Goal: Information Seeking & Learning: Learn about a topic

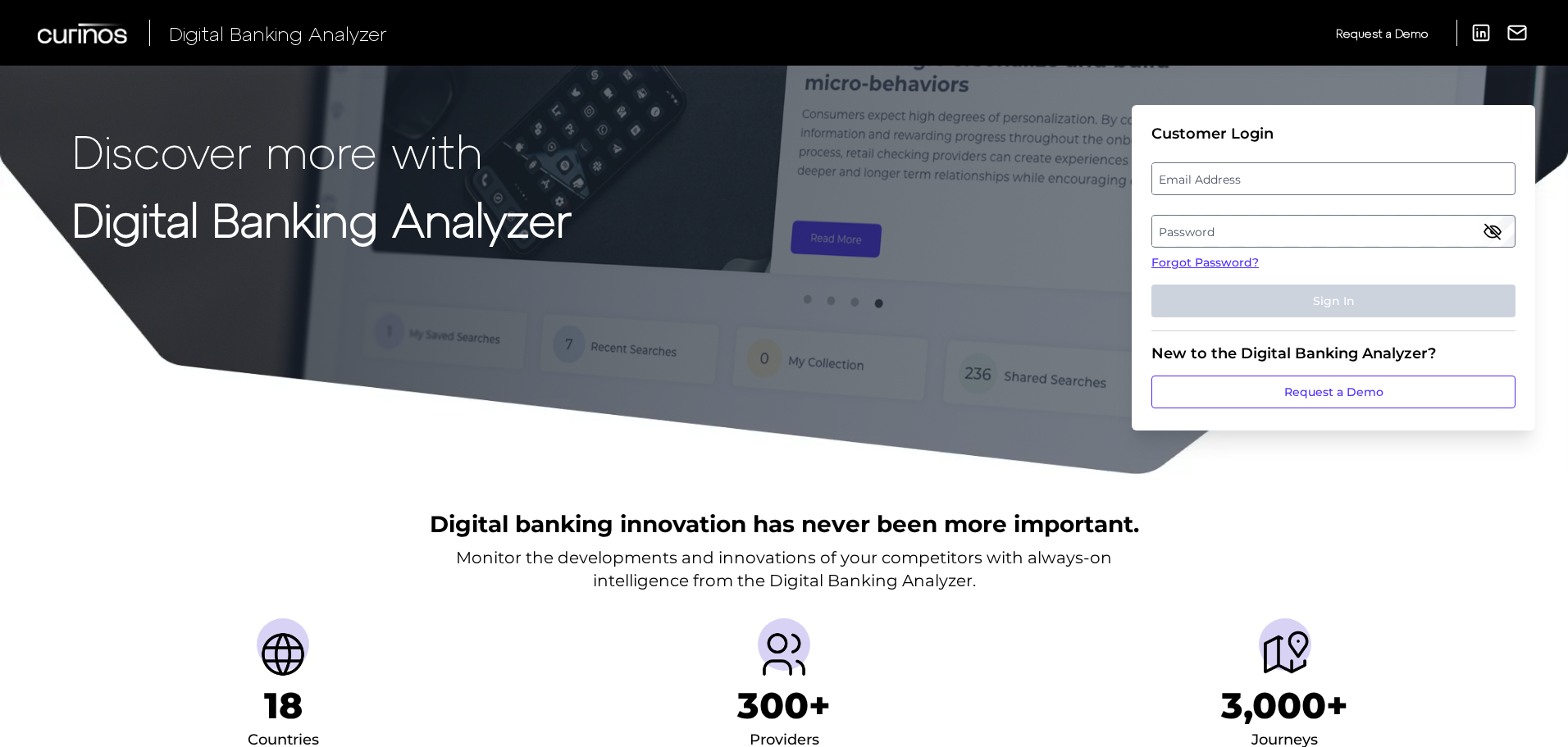
click at [1215, 181] on label "Email Address" at bounding box center [1333, 179] width 362 height 30
click at [1215, 181] on input "email" at bounding box center [1333, 179] width 364 height 33
type input "[PERSON_NAME][EMAIL_ADDRESS][PERSON_NAME][PERSON_NAME][DOMAIN_NAME]"
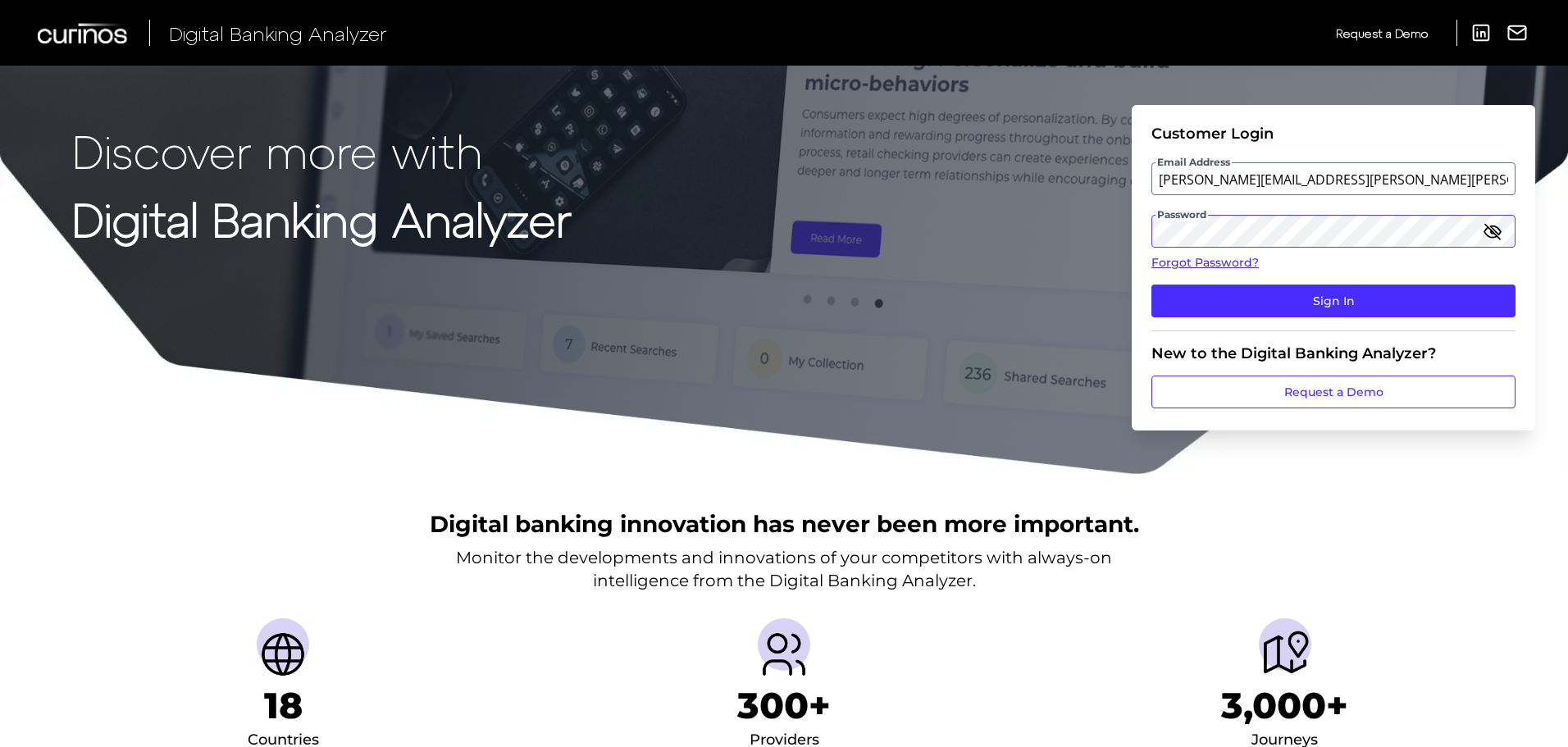
click at [1151, 285] on button "Sign In" at bounding box center [1333, 301] width 364 height 33
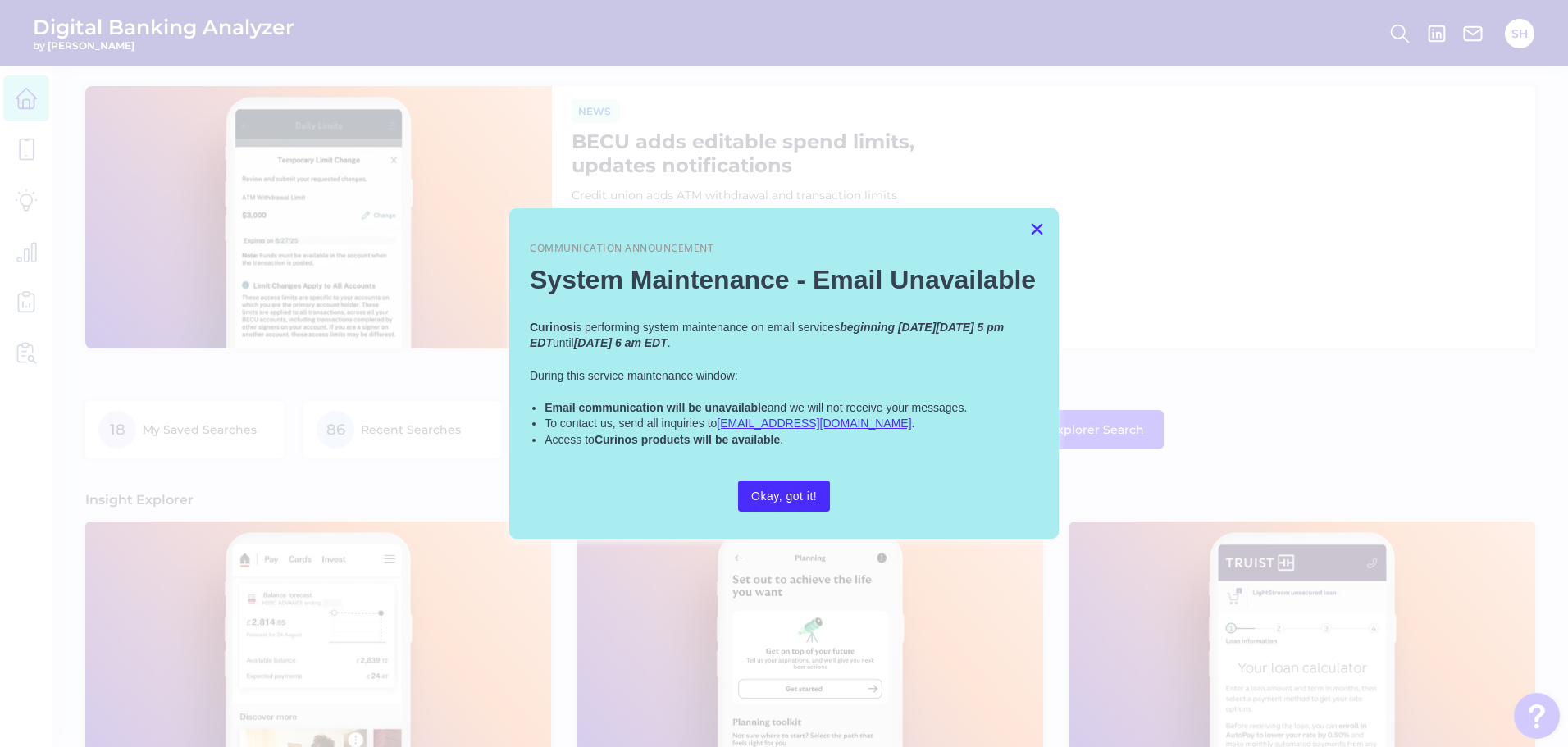
click at [1041, 226] on button "×" at bounding box center [1036, 228] width 15 height 26
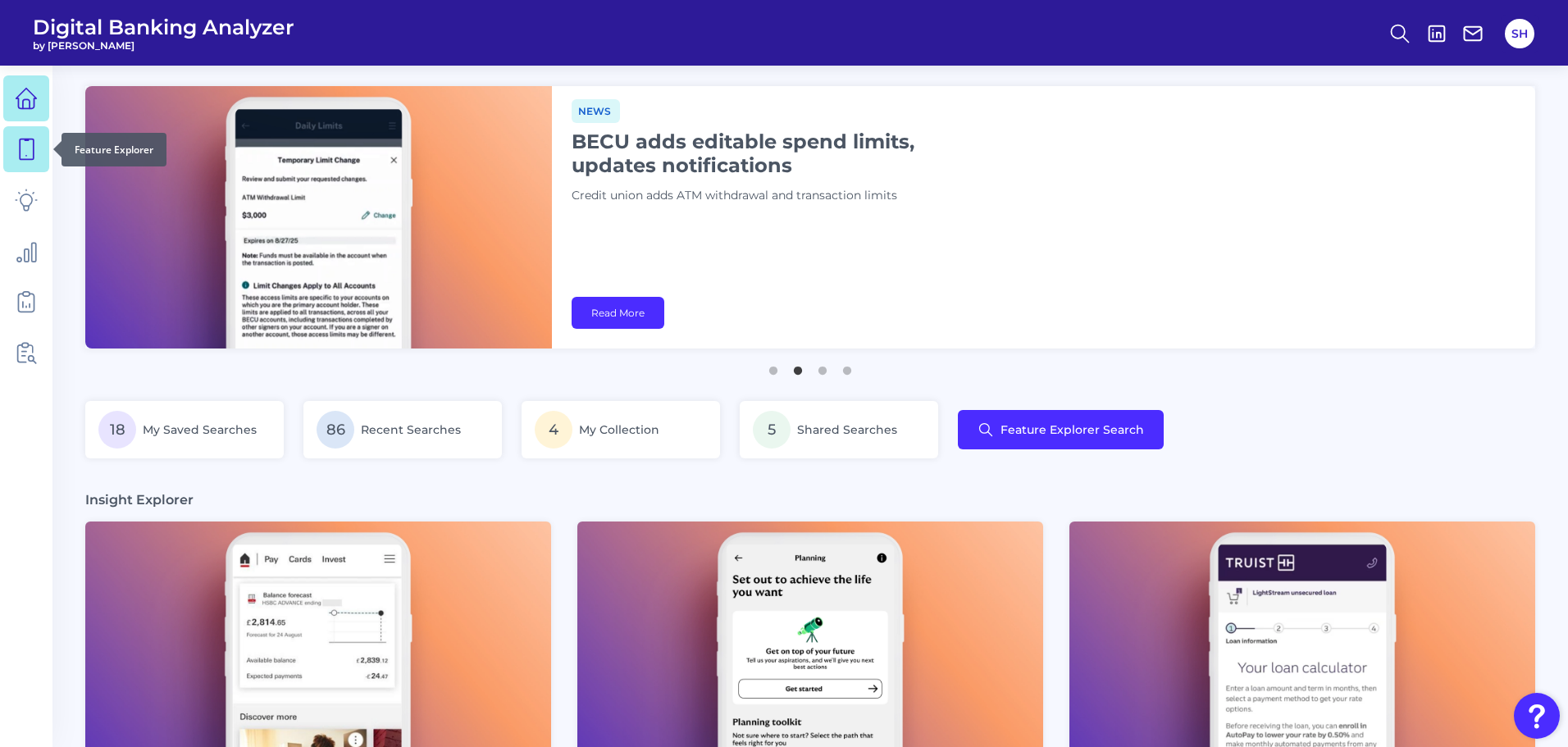
click at [23, 148] on icon at bounding box center [26, 149] width 23 height 23
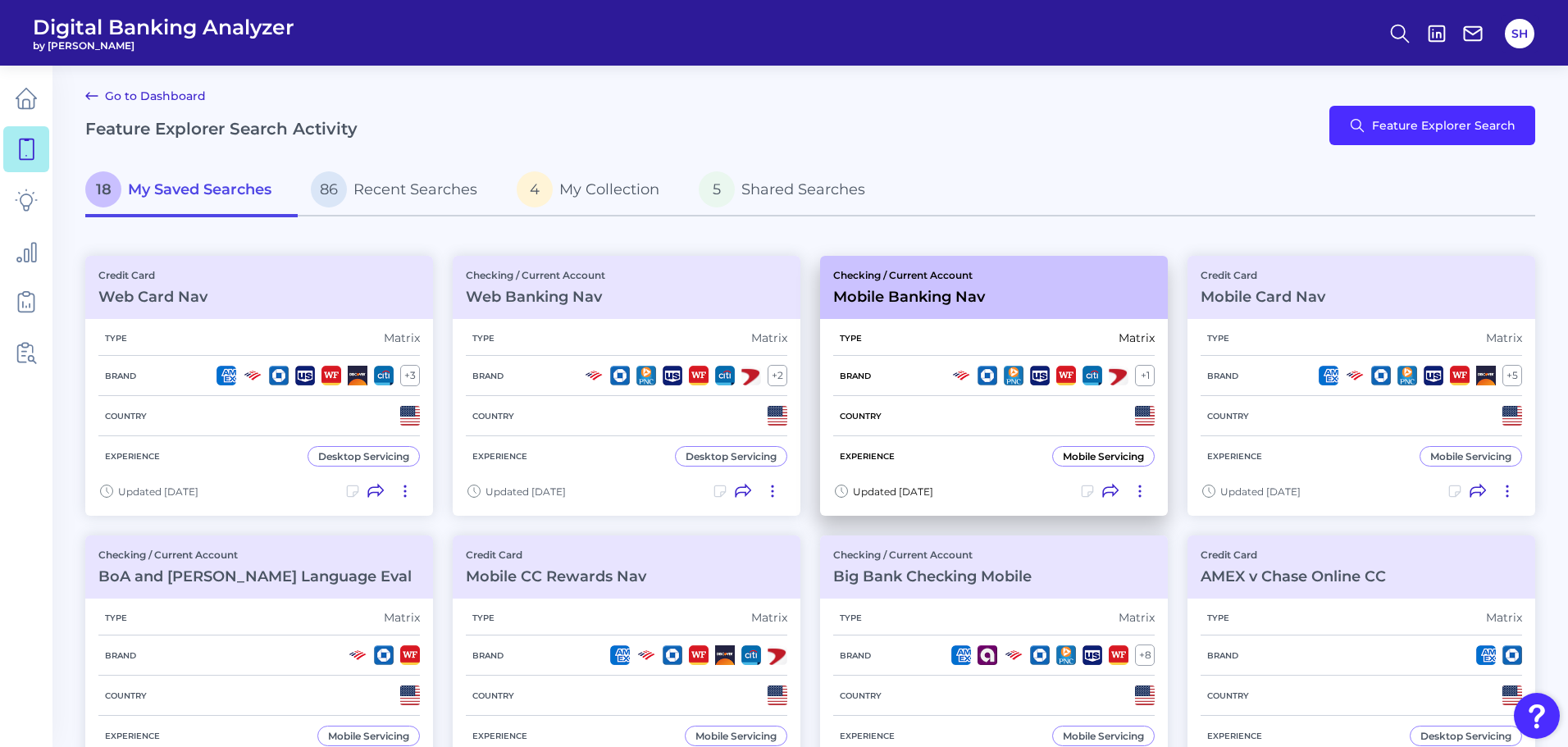
click at [875, 303] on h3 "Mobile Banking Nav" at bounding box center [909, 296] width 152 height 18
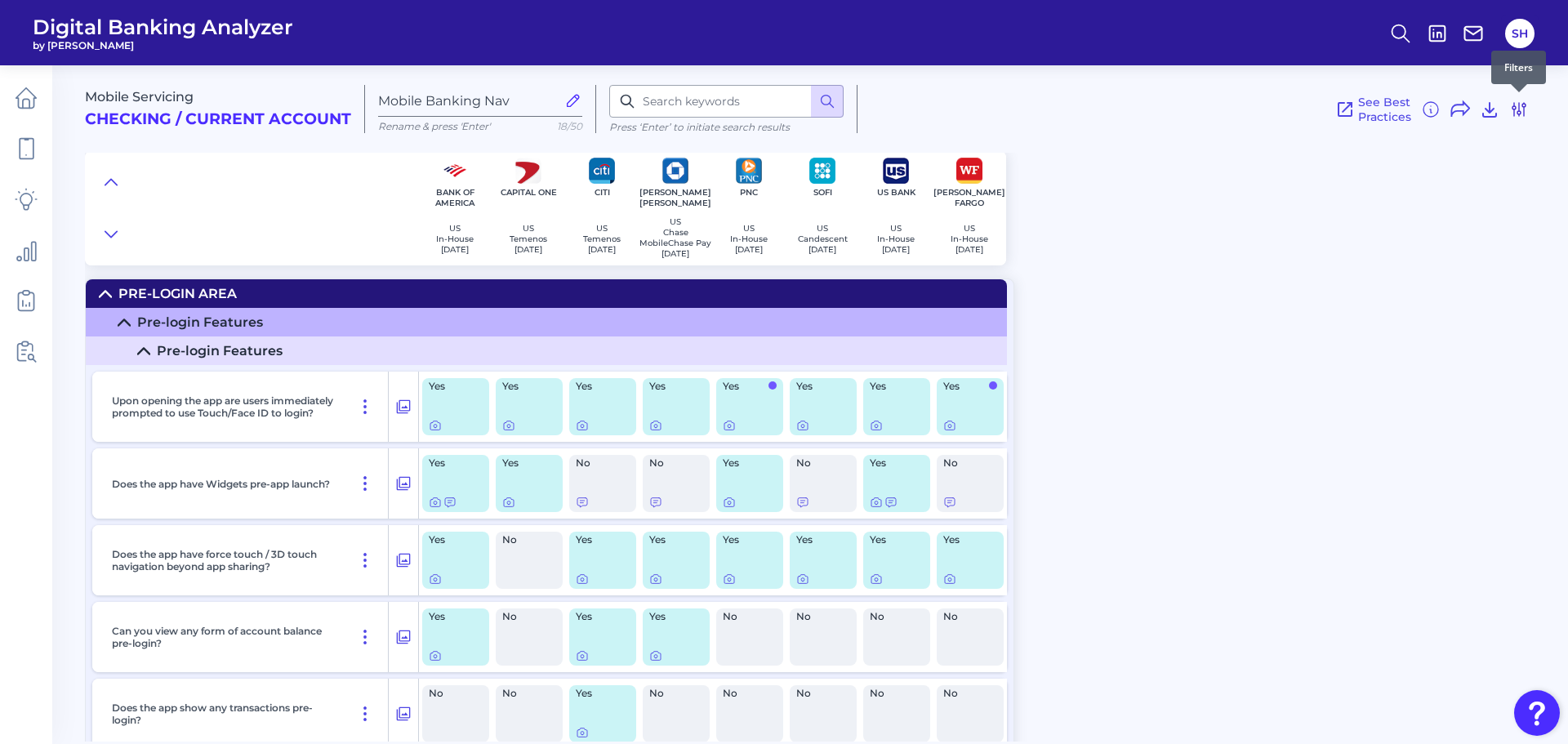
click at [1514, 106] on icon at bounding box center [1519, 109] width 13 height 13
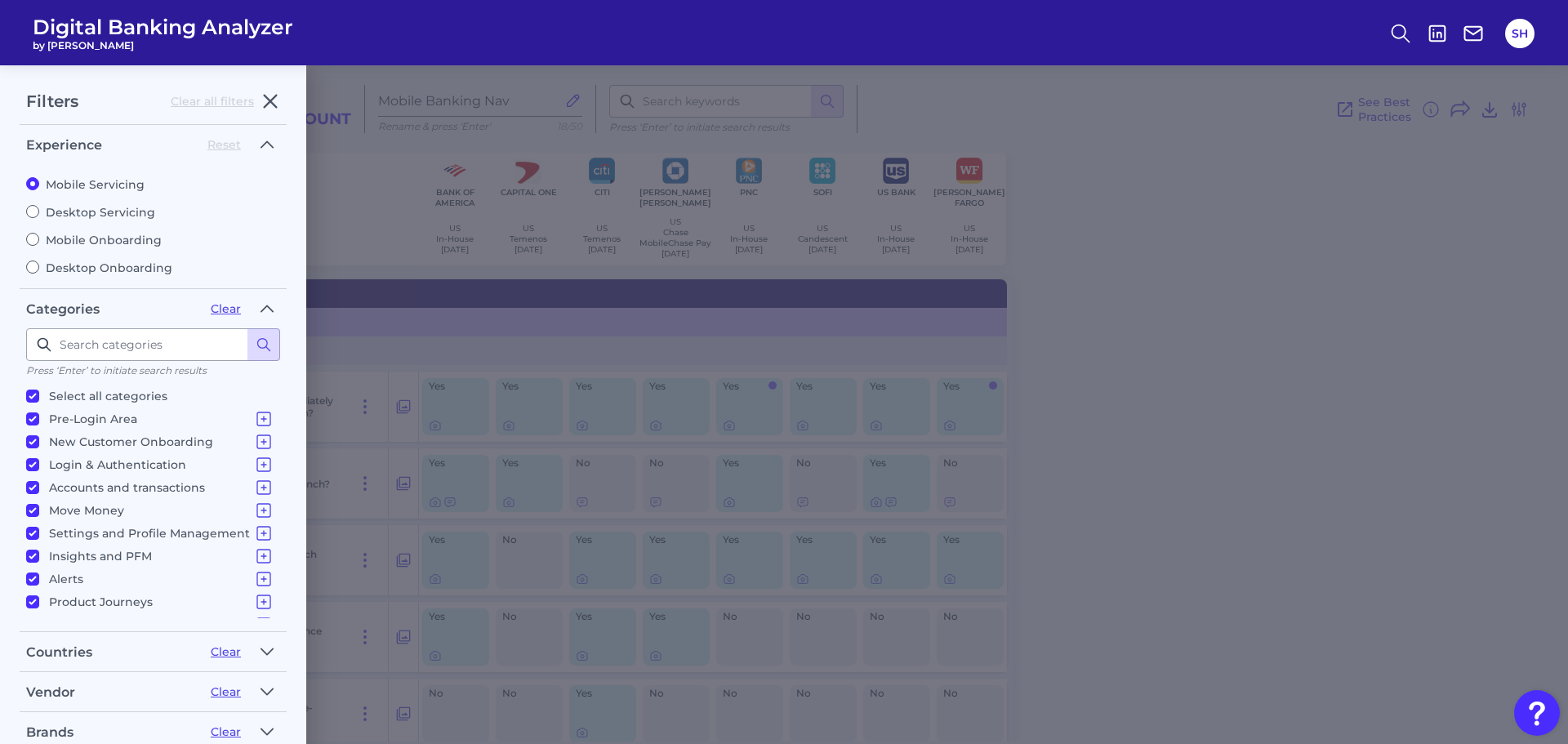
scroll to position [180, 0]
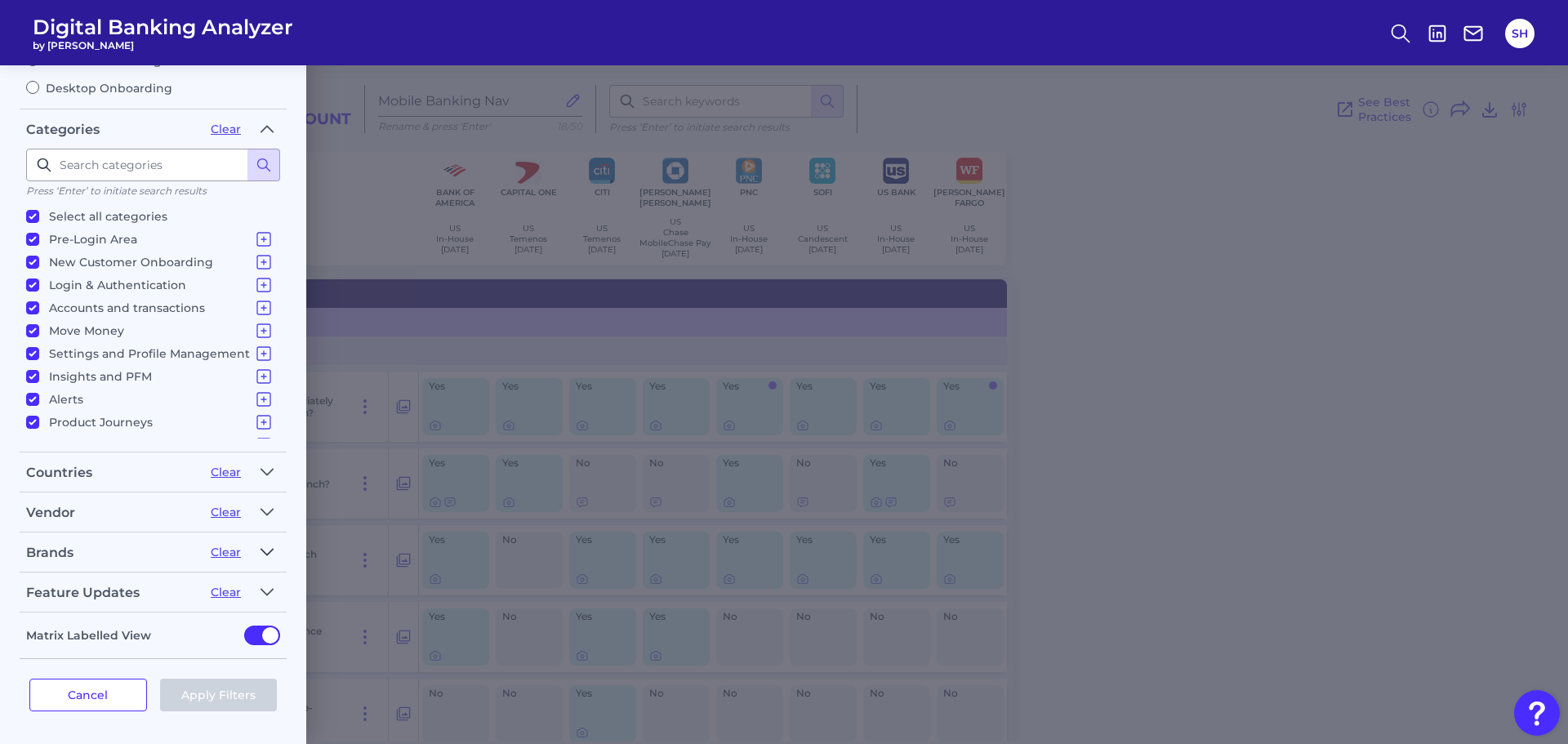
click at [269, 555] on icon "button" at bounding box center [267, 552] width 13 height 20
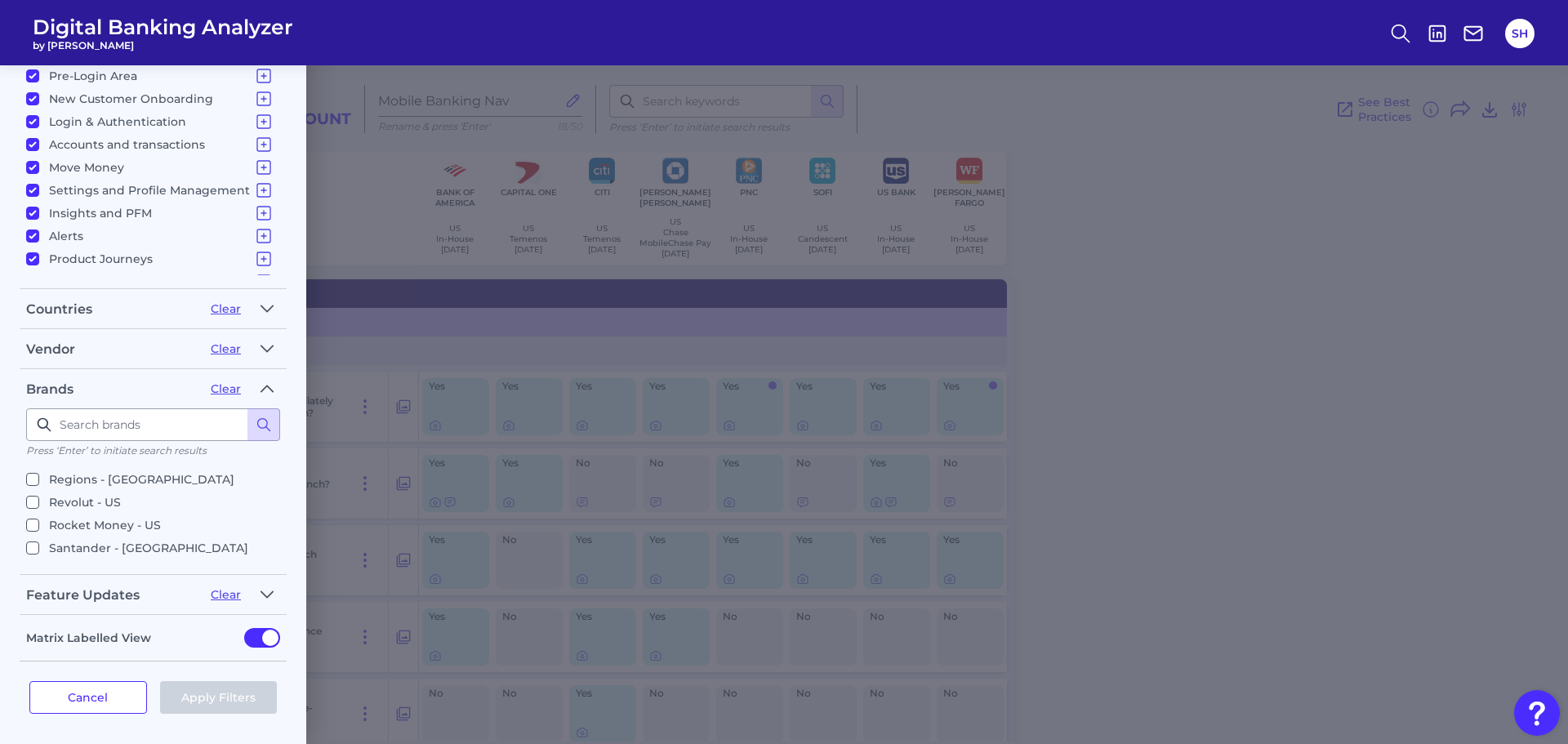
scroll to position [653, 0]
click at [37, 551] on input "Truist - US" at bounding box center [32, 557] width 13 height 13
checkbox input "true"
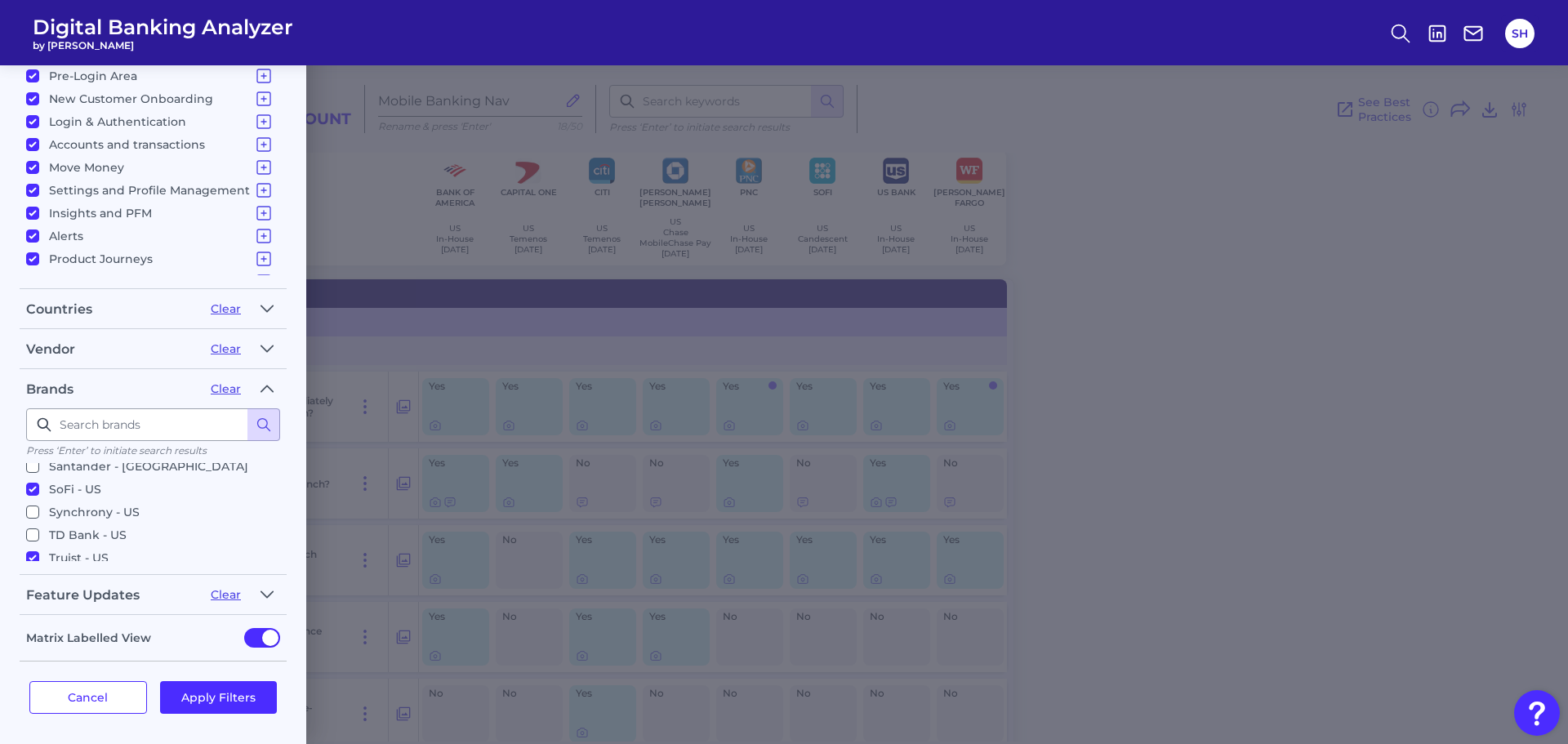
click at [46, 525] on label "TD Bank - US" at bounding box center [149, 535] width 248 height 20
click at [39, 528] on input "TD Bank - US" at bounding box center [32, 535] width 13 height 13
checkbox input "true"
click at [211, 696] on button "Apply Filters" at bounding box center [218, 697] width 117 height 33
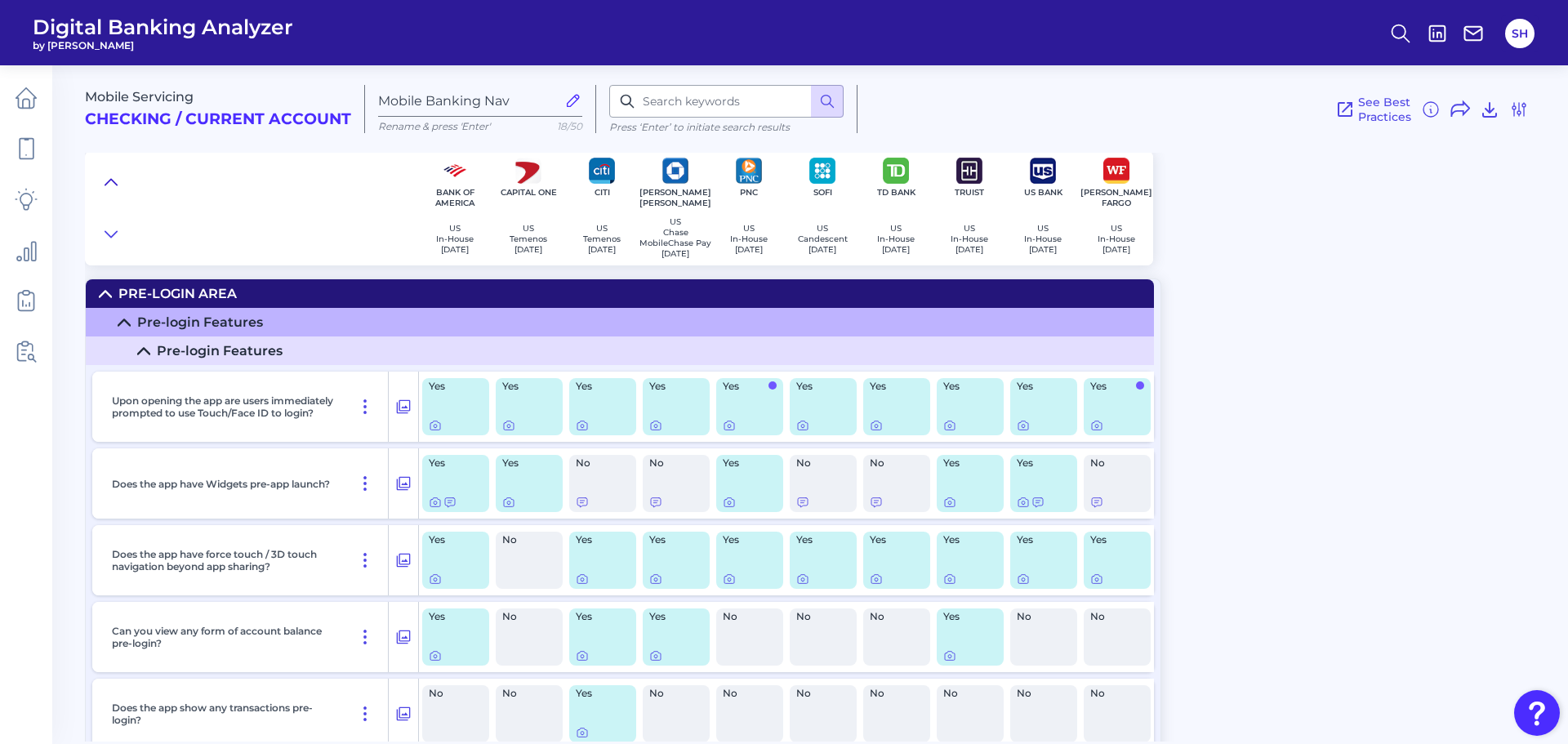
click at [111, 185] on icon at bounding box center [111, 182] width 13 height 16
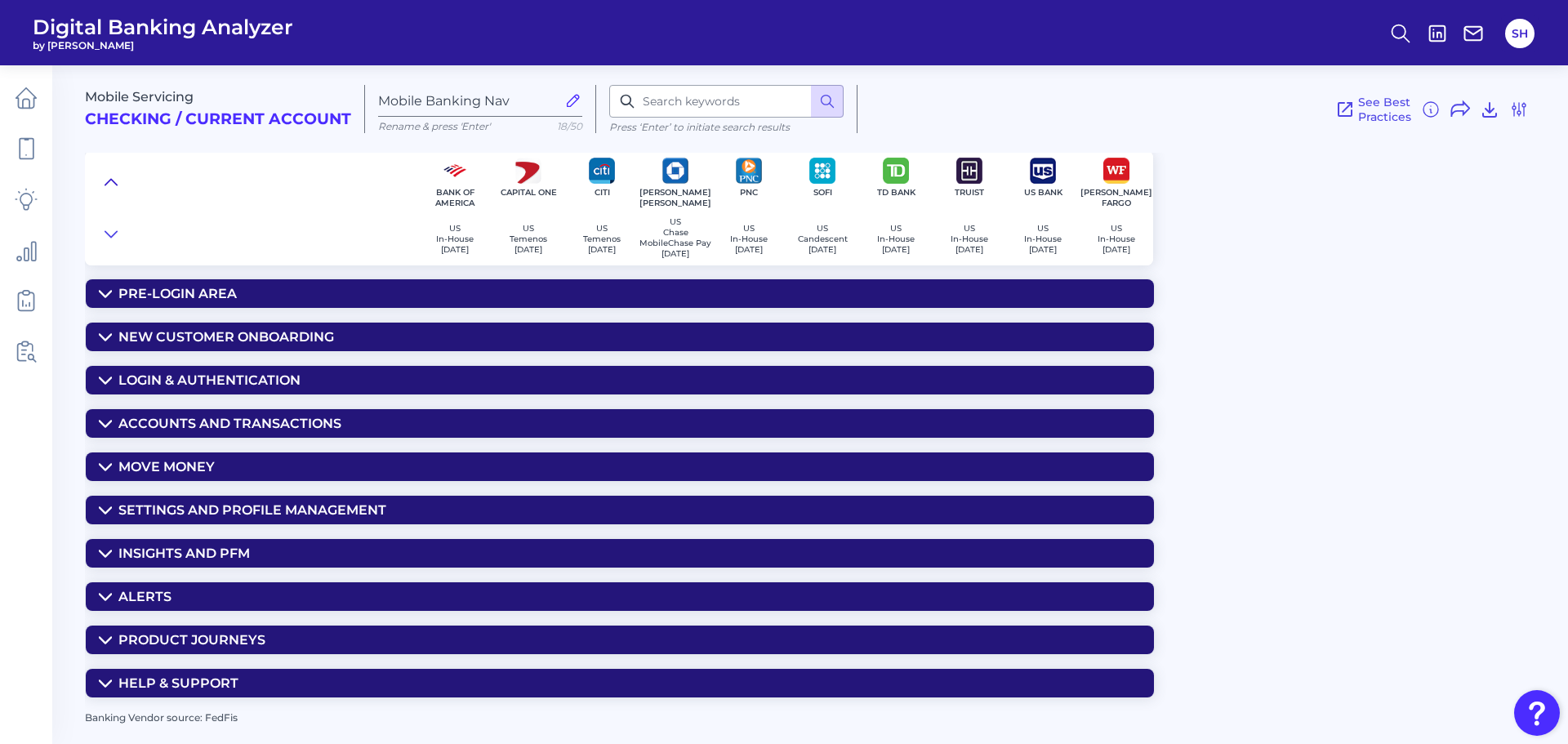
scroll to position [0, 0]
click at [211, 557] on div "Insights and PFM" at bounding box center [183, 553] width 131 height 15
